Goal: Find contact information: Find contact information

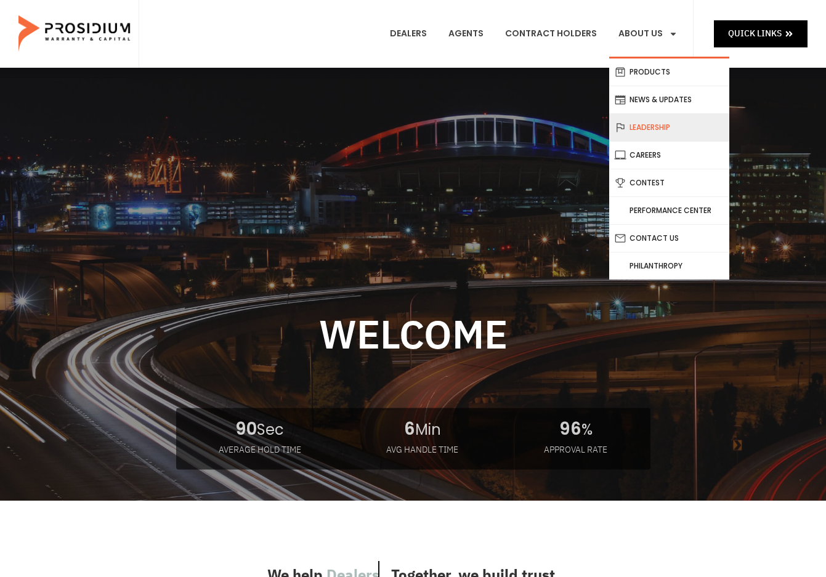
click at [675, 131] on link "Leadership" at bounding box center [669, 127] width 120 height 27
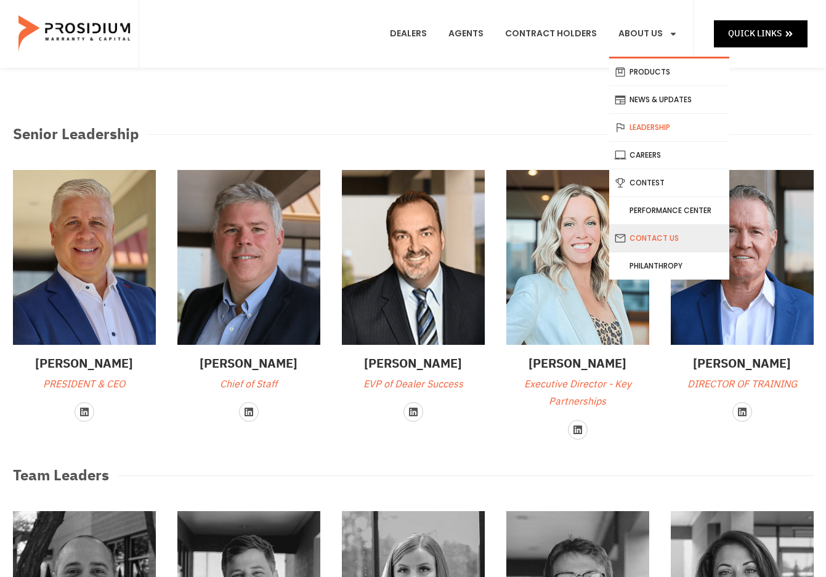
click at [644, 232] on link "Contact Us" at bounding box center [669, 238] width 120 height 27
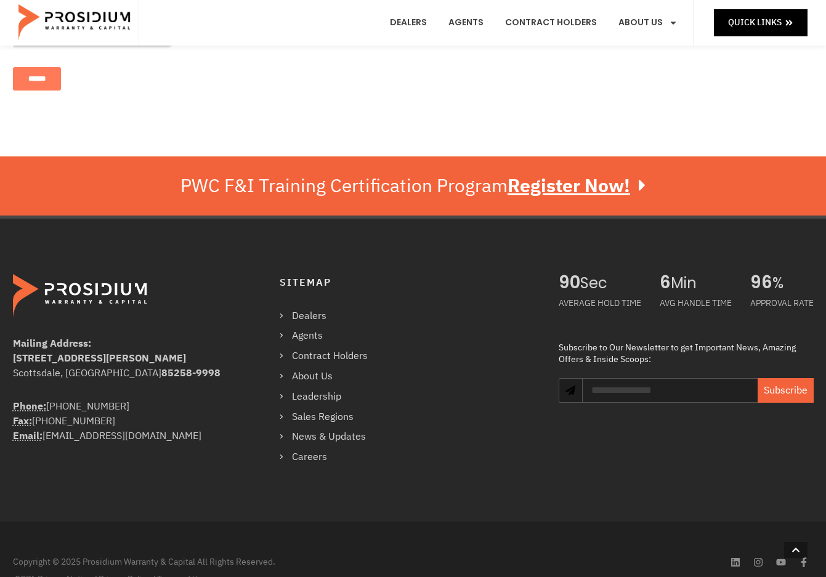
scroll to position [696, 0]
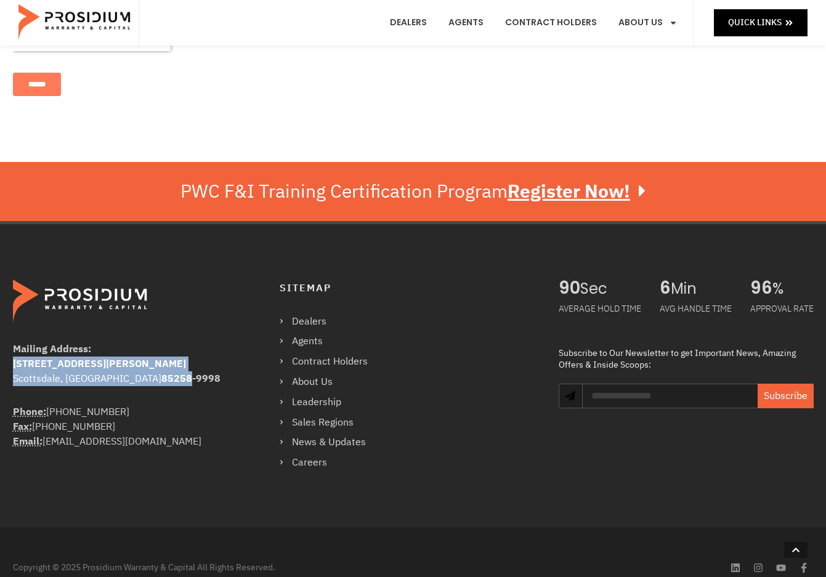
drag, startPoint x: 110, startPoint y: 379, endPoint x: 14, endPoint y: 368, distance: 96.7
click at [14, 368] on address "Mailing Address: 8790 E Via De Ventura #4427 Scottsdale, AZ 85258-9998" at bounding box center [121, 364] width 217 height 44
copy address "8790 E Via De Ventura #4427 Scottsdale, AZ 85258"
click at [317, 381] on link "About Us" at bounding box center [330, 382] width 100 height 18
